Goal: Task Accomplishment & Management: Manage account settings

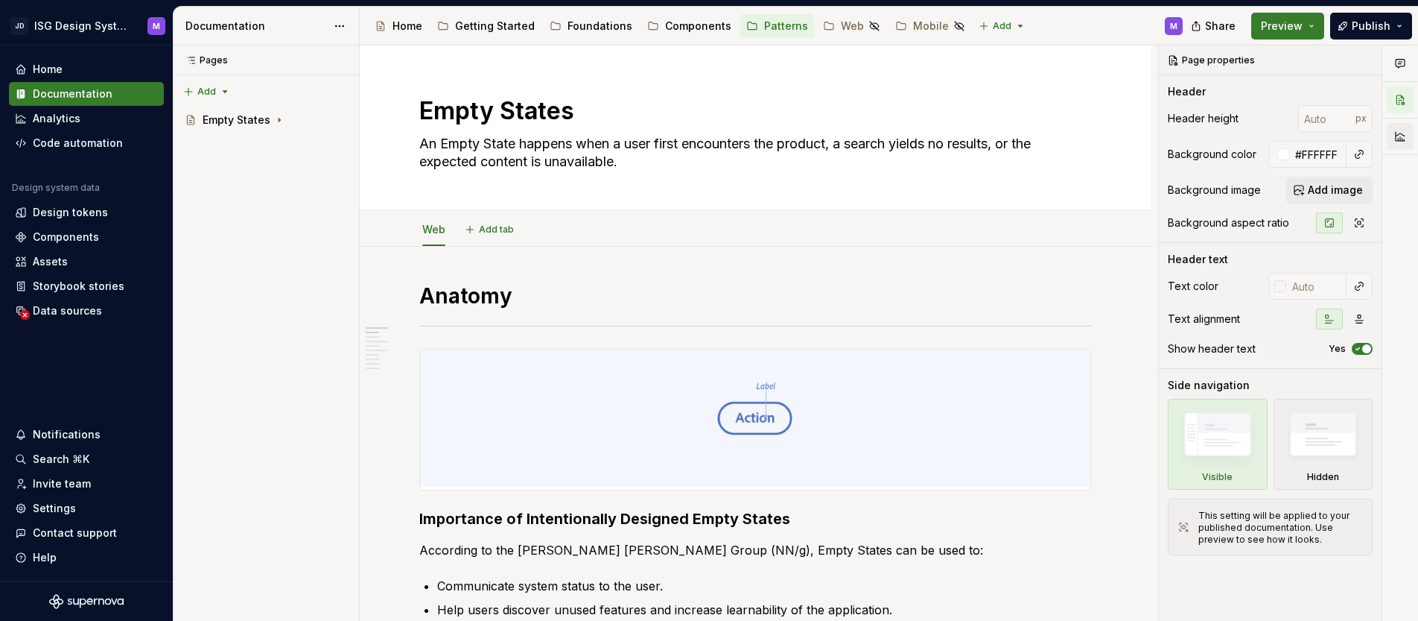
type textarea "*"
click at [51, 66] on div "Home" at bounding box center [48, 69] width 30 height 15
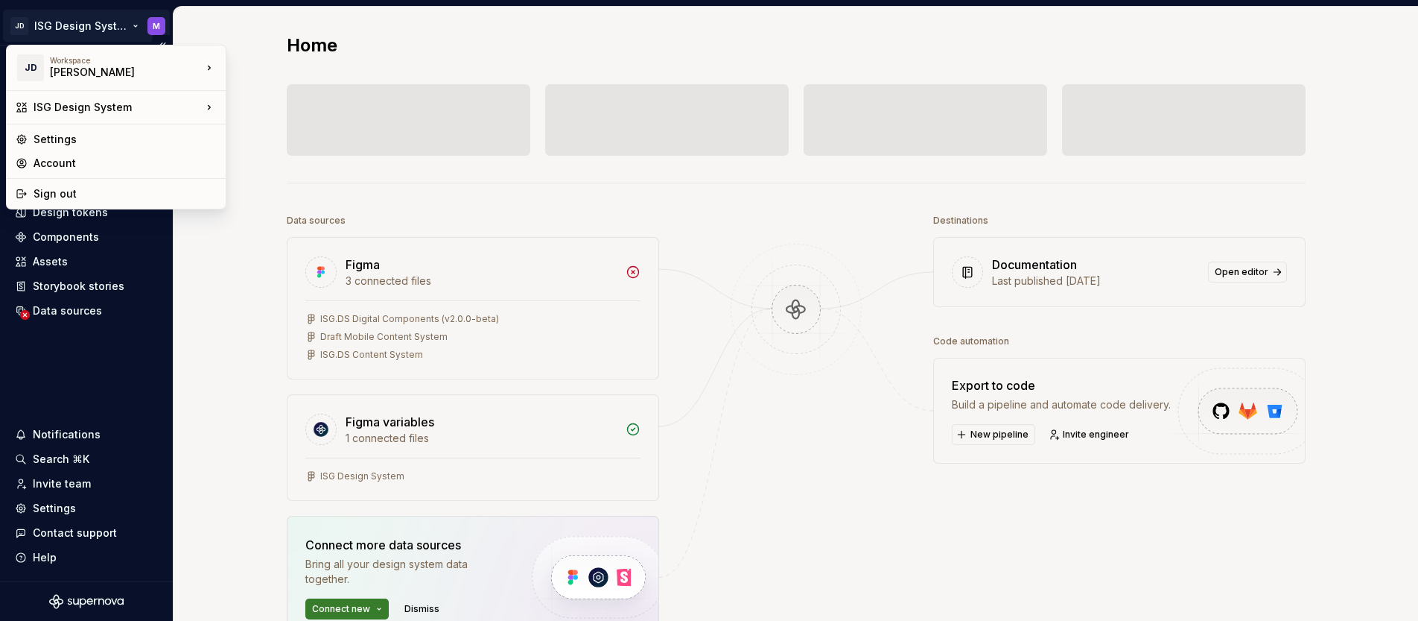
click at [134, 24] on html "JD ISG Design System M Home Documentation Analytics Code automation Design syst…" at bounding box center [709, 310] width 1418 height 621
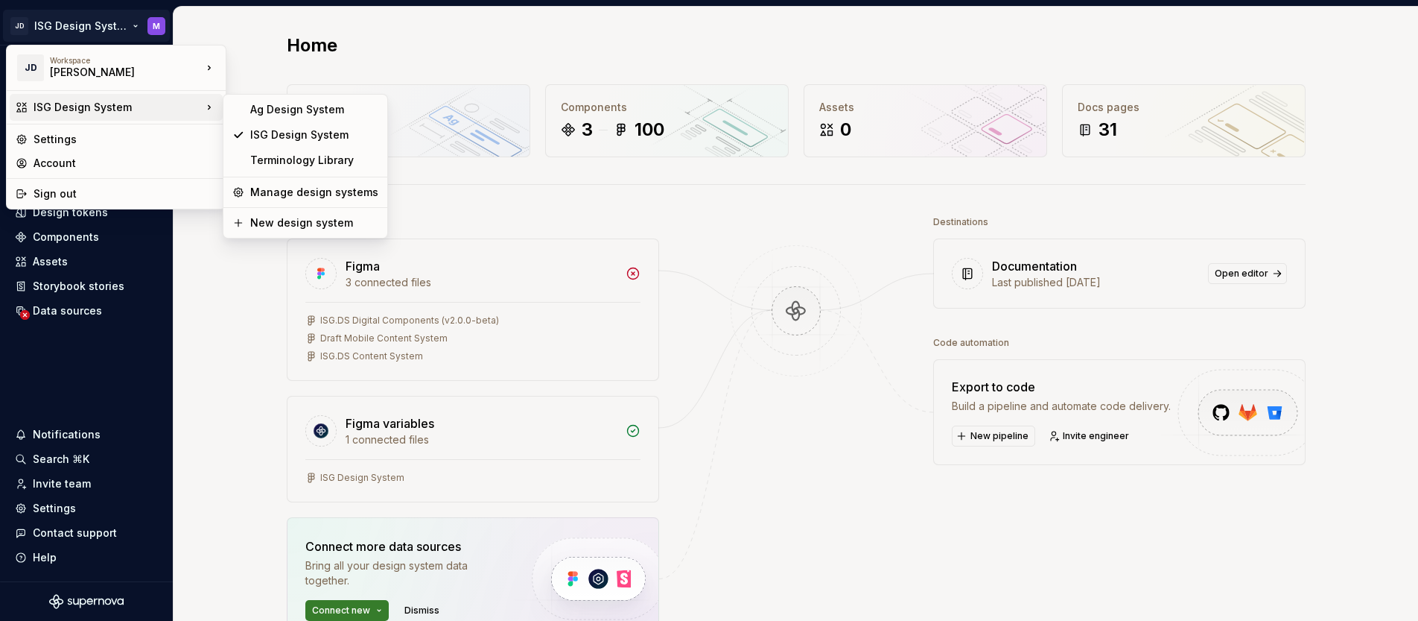
click at [150, 107] on div "ISG Design System" at bounding box center [118, 107] width 168 height 15
click at [87, 110] on div "ISG Design System" at bounding box center [118, 107] width 168 height 15
click at [295, 192] on div "Manage design systems" at bounding box center [314, 192] width 128 height 15
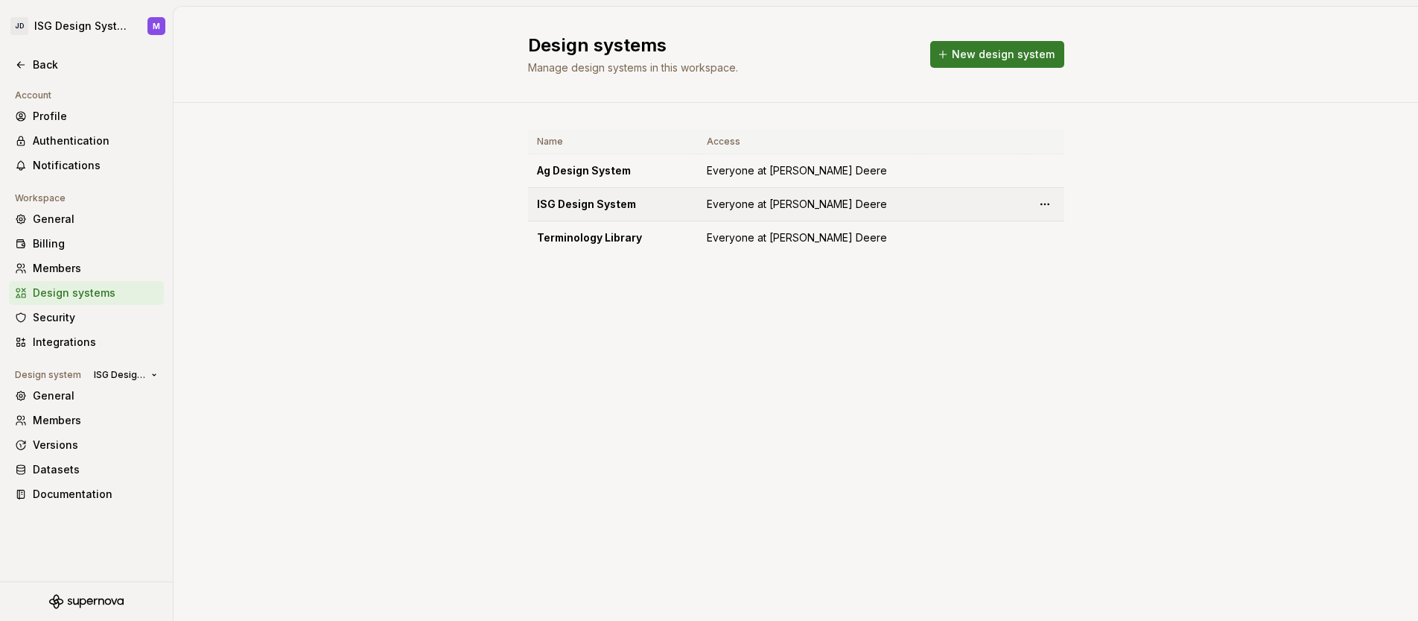
click at [569, 203] on div "ISG Design System" at bounding box center [613, 204] width 152 height 15
click at [1047, 202] on html "JD ISG Design System M Back Account Profile Authentication Notifications Worksp…" at bounding box center [709, 310] width 1418 height 621
click at [1076, 257] on div "Design system settings" at bounding box center [1133, 257] width 142 height 15
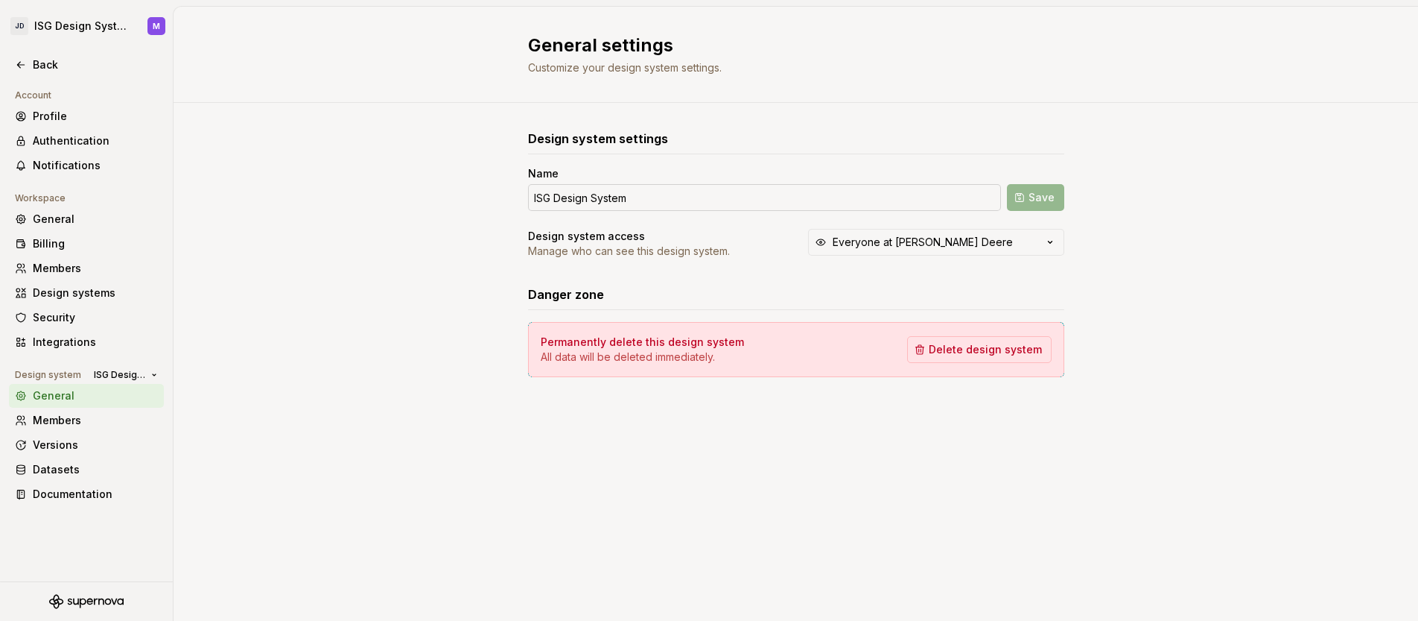
click at [585, 197] on input "ISG Design System" at bounding box center [764, 197] width 473 height 27
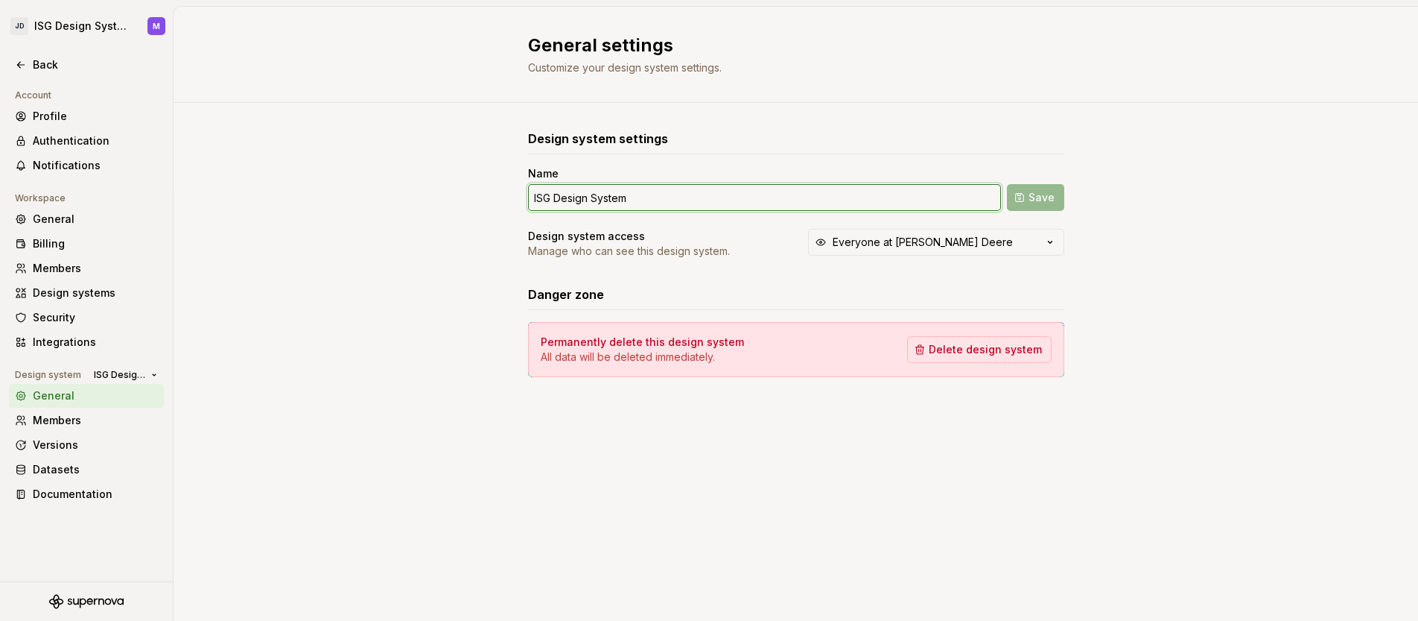
drag, startPoint x: 554, startPoint y: 196, endPoint x: 562, endPoint y: 209, distance: 14.7
click at [554, 196] on input "ISG Design System" at bounding box center [764, 197] width 473 height 27
type input "ISG Digital Design System"
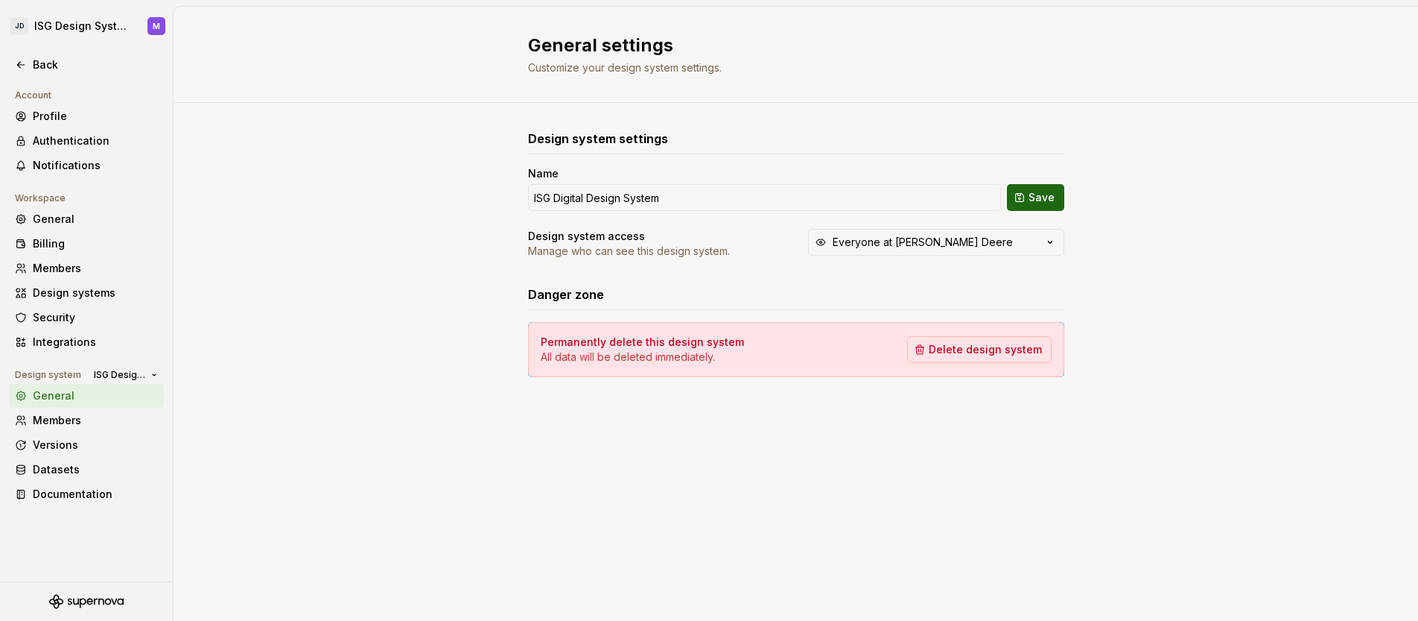
click at [1043, 194] on span "Save" at bounding box center [1042, 197] width 26 height 15
